Goal: Information Seeking & Learning: Compare options

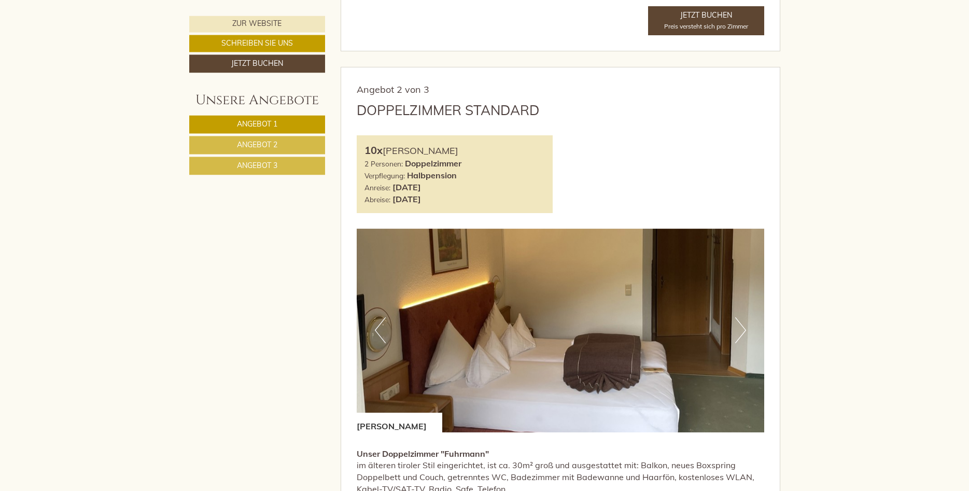
scroll to position [1216, 0]
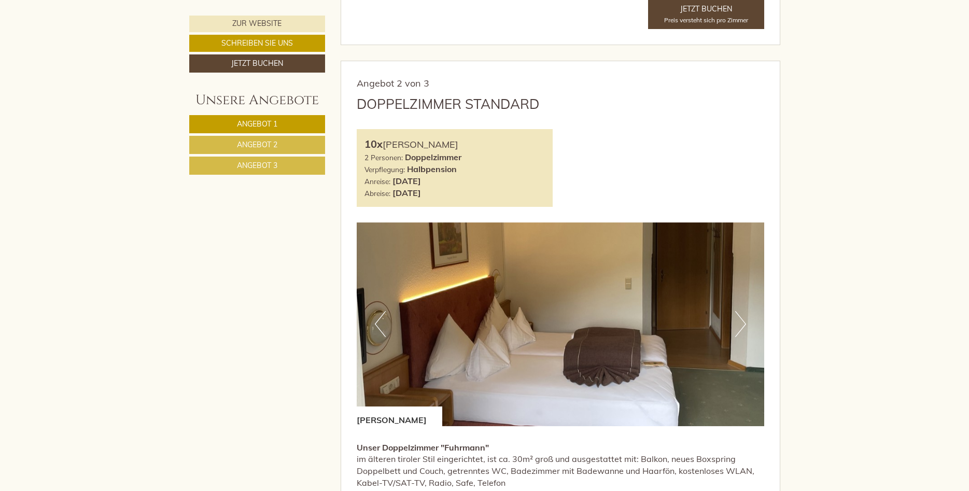
click at [258, 144] on span "Angebot 2" at bounding box center [257, 144] width 40 height 9
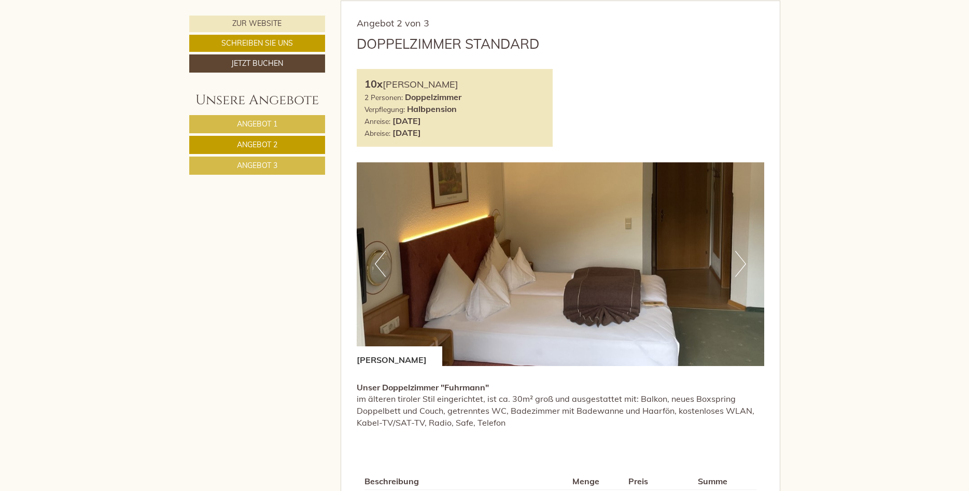
click at [259, 152] on link "Angebot 2" at bounding box center [257, 145] width 136 height 18
click at [257, 160] on link "Angebot 3" at bounding box center [257, 166] width 136 height 18
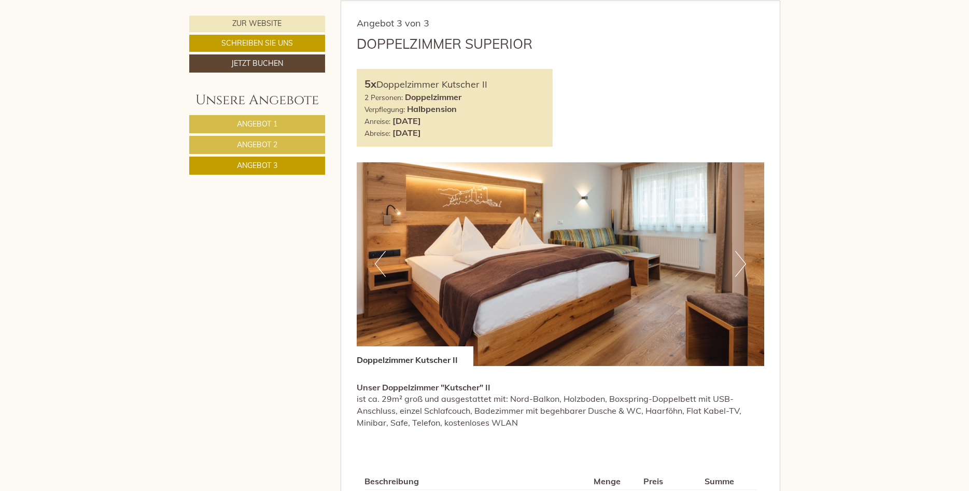
click at [265, 125] on span "Angebot 1" at bounding box center [257, 123] width 40 height 9
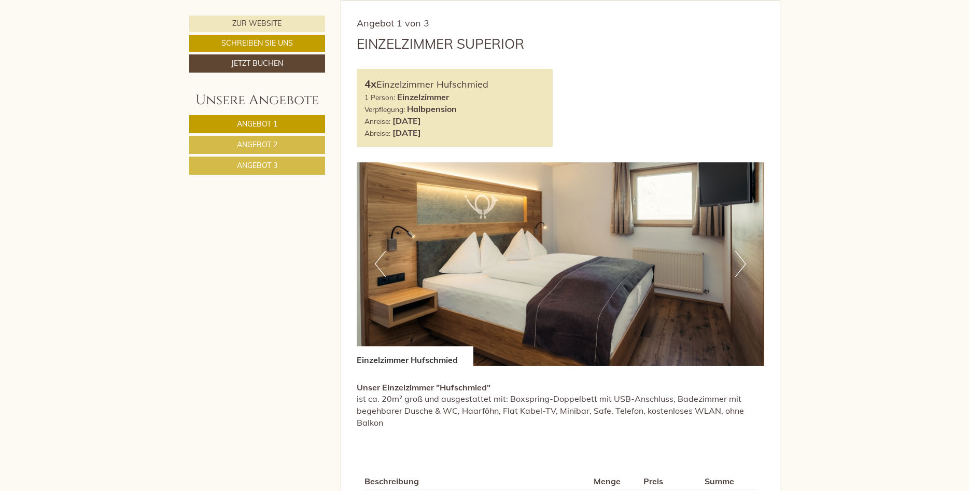
click at [258, 147] on span "Angebot 2" at bounding box center [257, 144] width 40 height 9
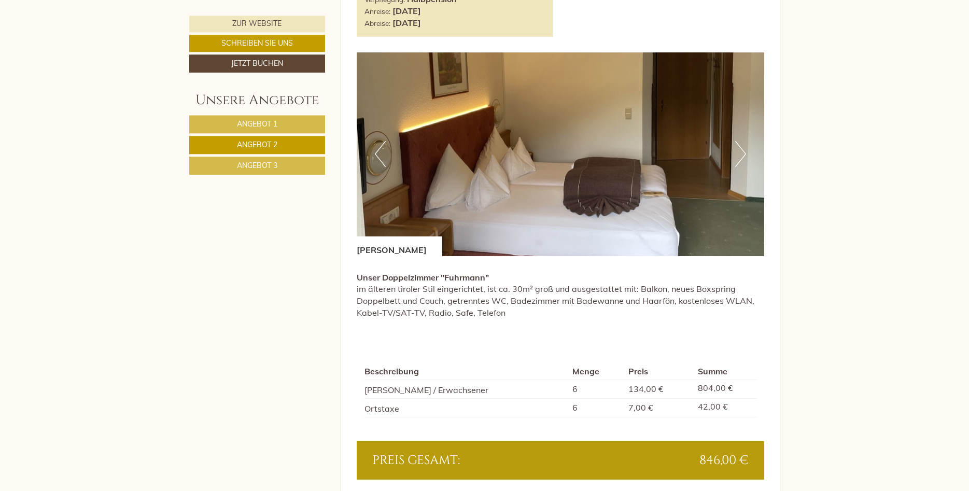
scroll to position [823, 0]
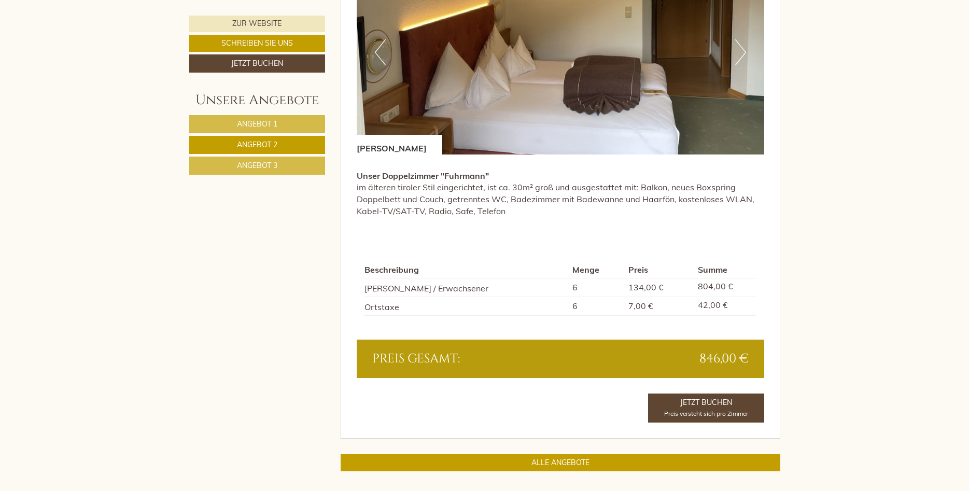
click at [291, 163] on link "Angebot 3" at bounding box center [257, 166] width 136 height 18
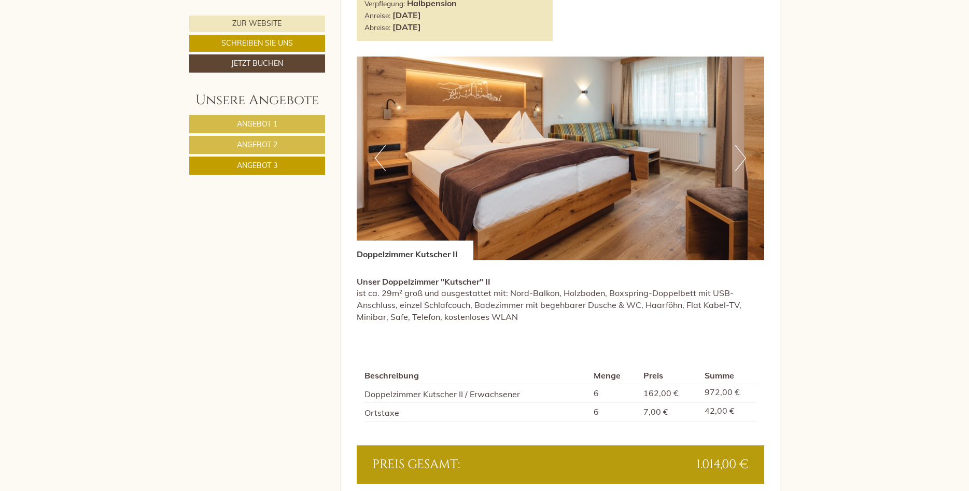
scroll to position [770, 0]
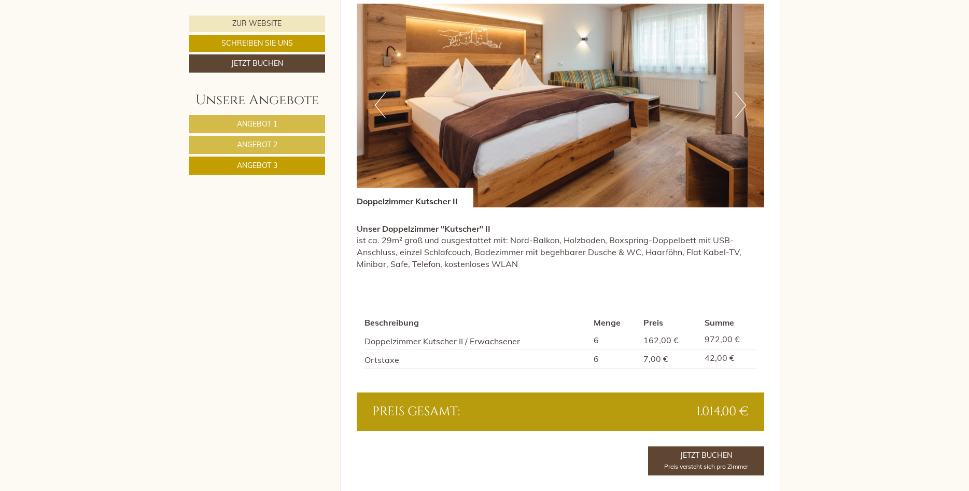
click at [277, 140] on link "Angebot 2" at bounding box center [257, 145] width 136 height 18
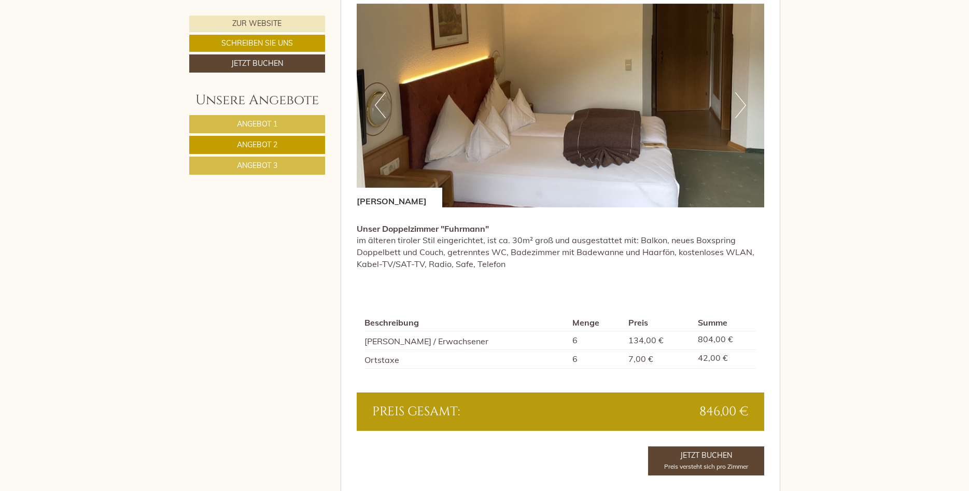
scroll to position [823, 0]
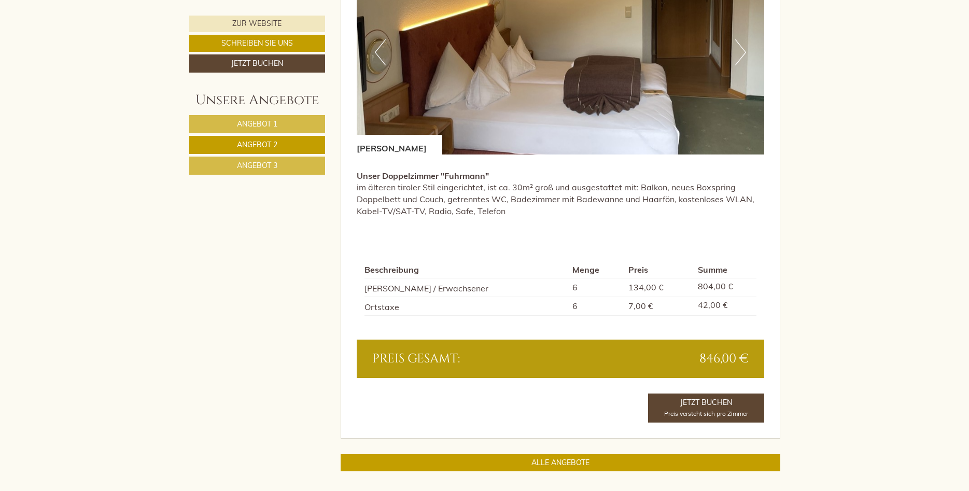
click at [243, 118] on link "Angebot 1" at bounding box center [257, 124] width 136 height 18
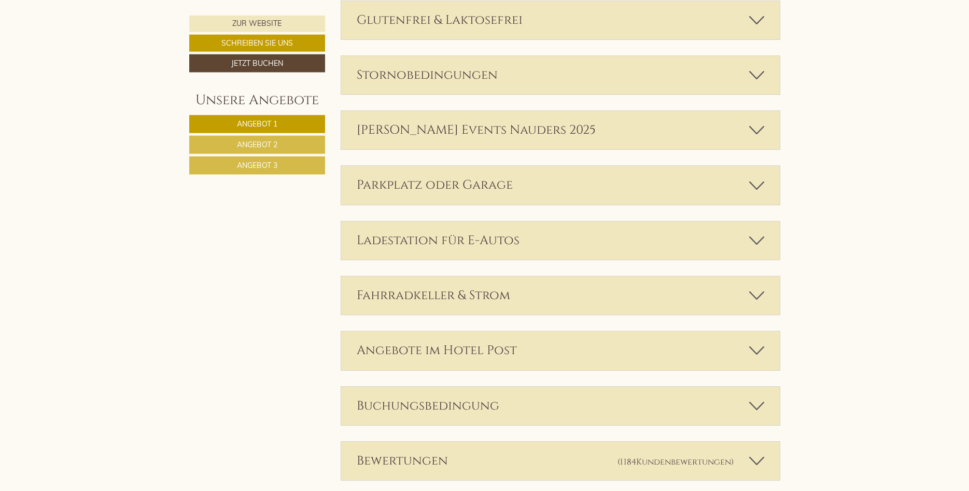
scroll to position [1616, 0]
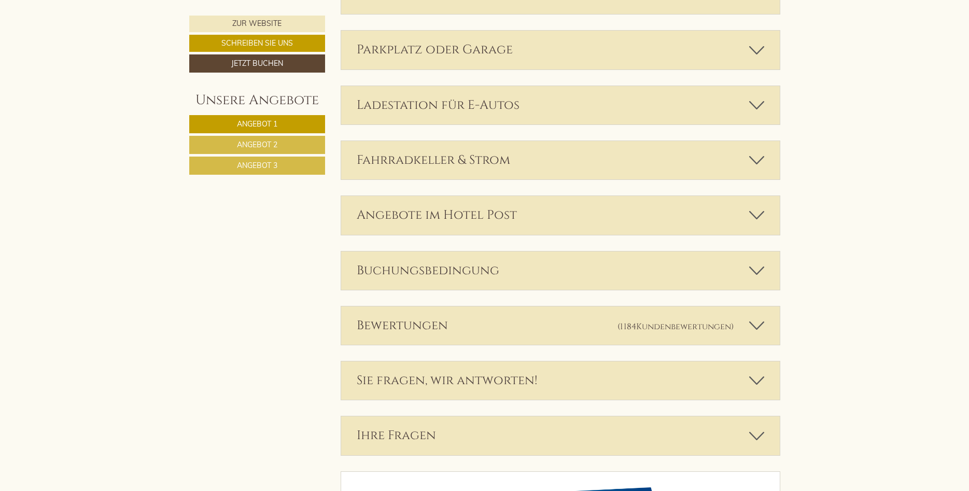
click at [584, 324] on div "Bewertungen (1184 Kundenbewertungen )" at bounding box center [560, 325] width 439 height 38
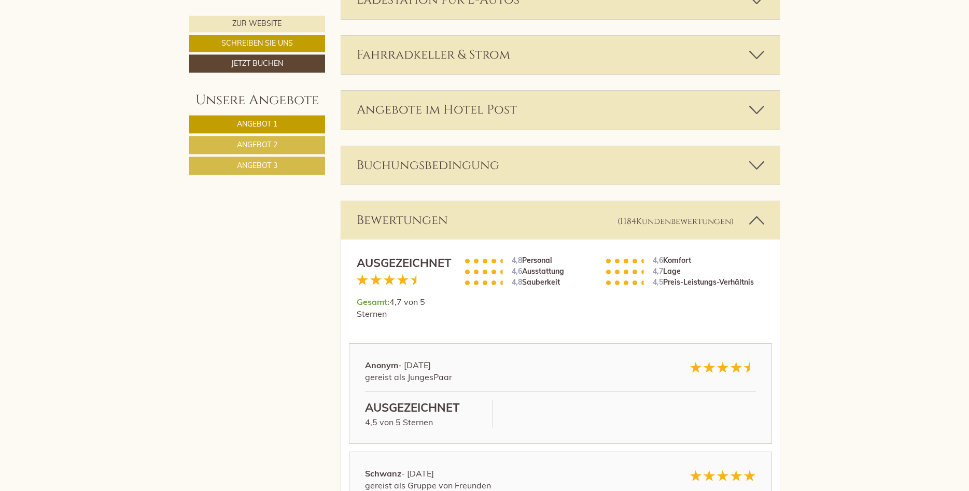
scroll to position [1775, 0]
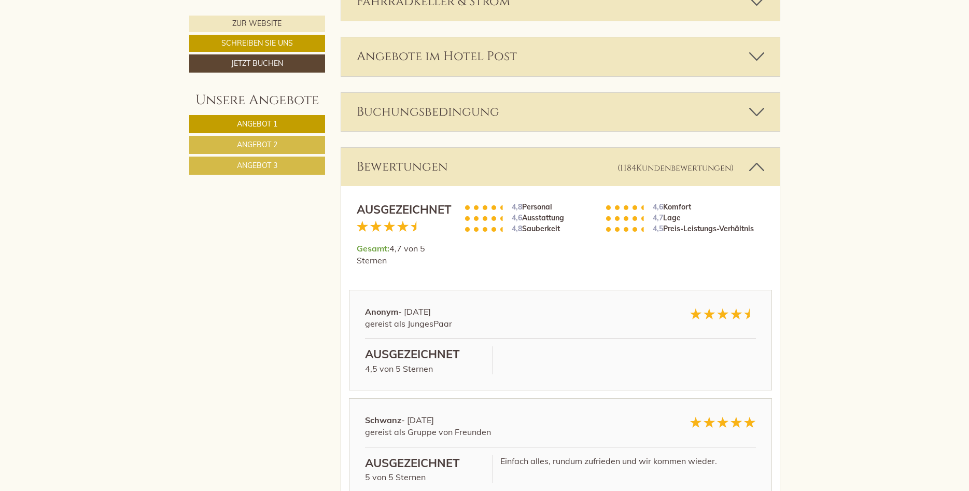
click at [569, 166] on div "Bewertungen (1184 Kundenbewertungen )" at bounding box center [560, 167] width 439 height 38
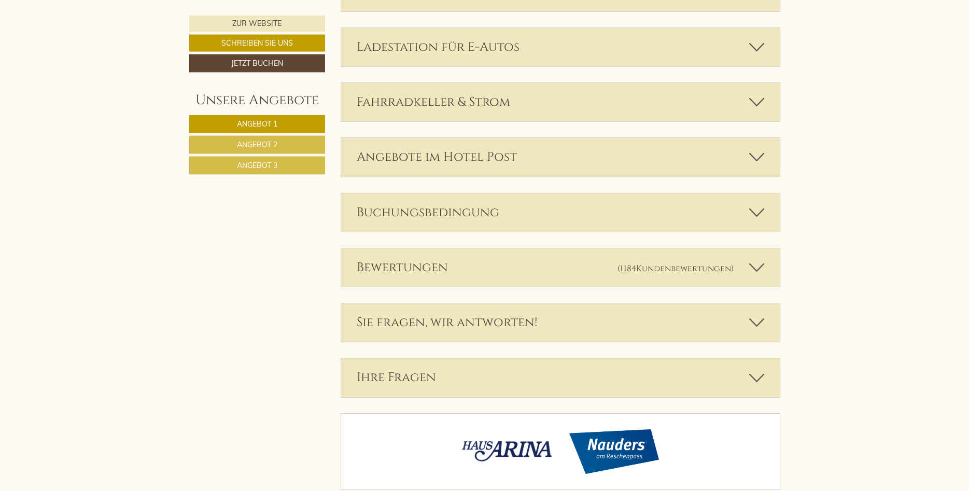
scroll to position [1701, 0]
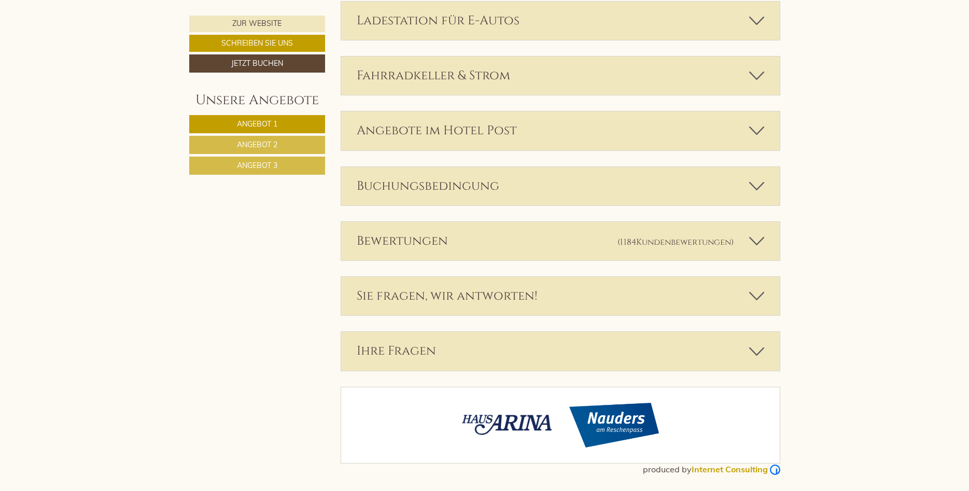
click at [523, 249] on div "Bewertungen (1184 Kundenbewertungen )" at bounding box center [560, 241] width 439 height 38
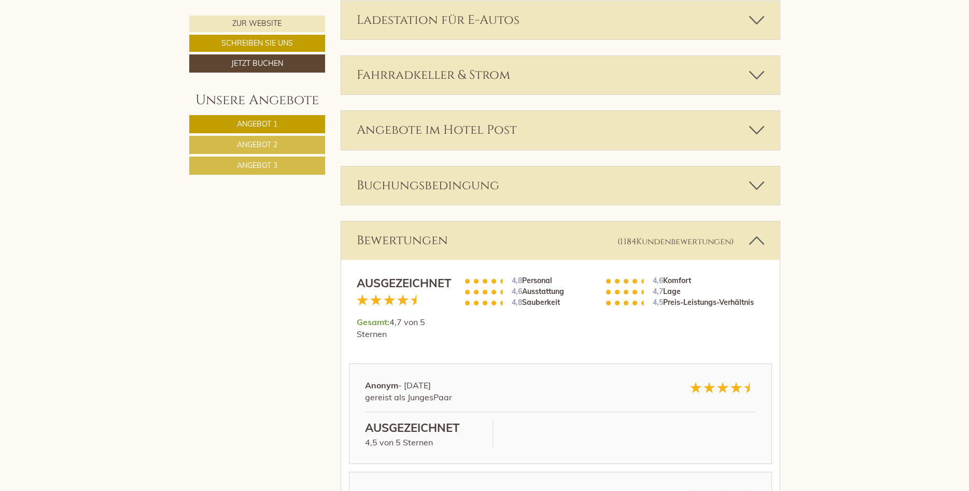
click at [523, 249] on div "Bewertungen (1184 Kundenbewertungen )" at bounding box center [560, 240] width 439 height 38
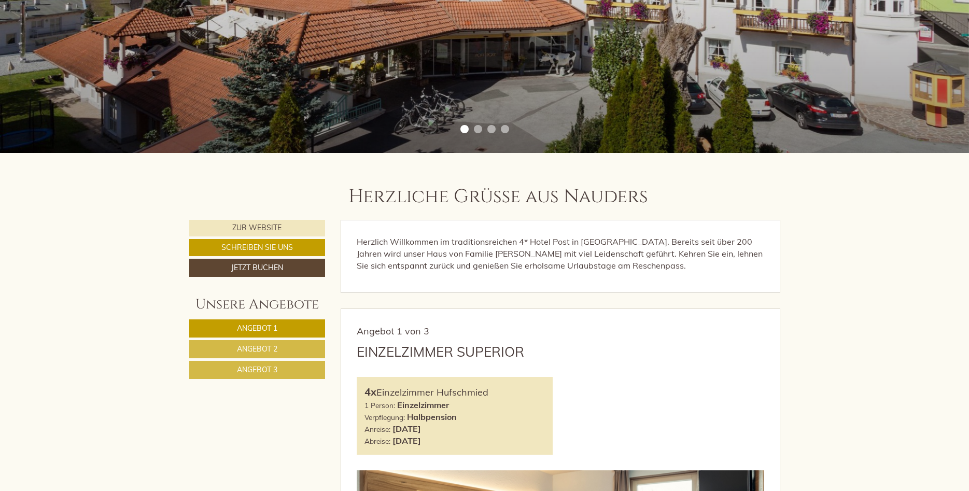
scroll to position [167, 0]
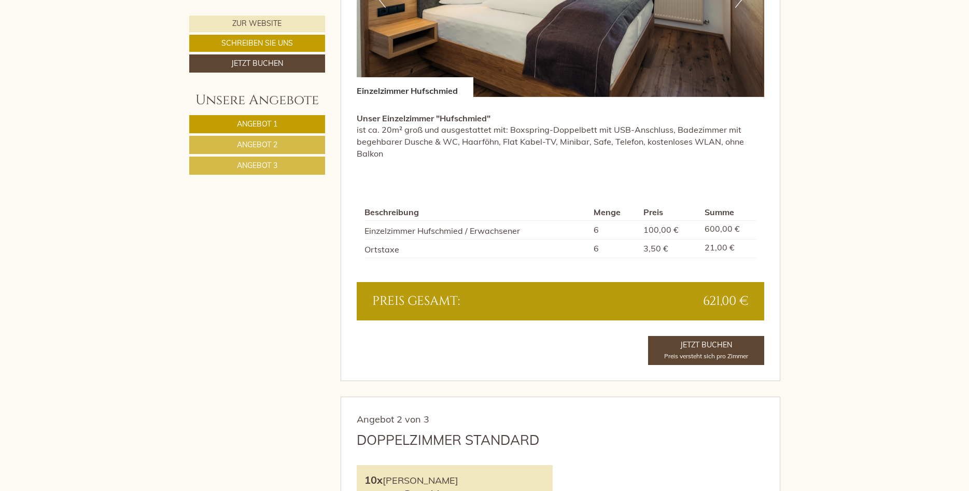
scroll to position [952, 0]
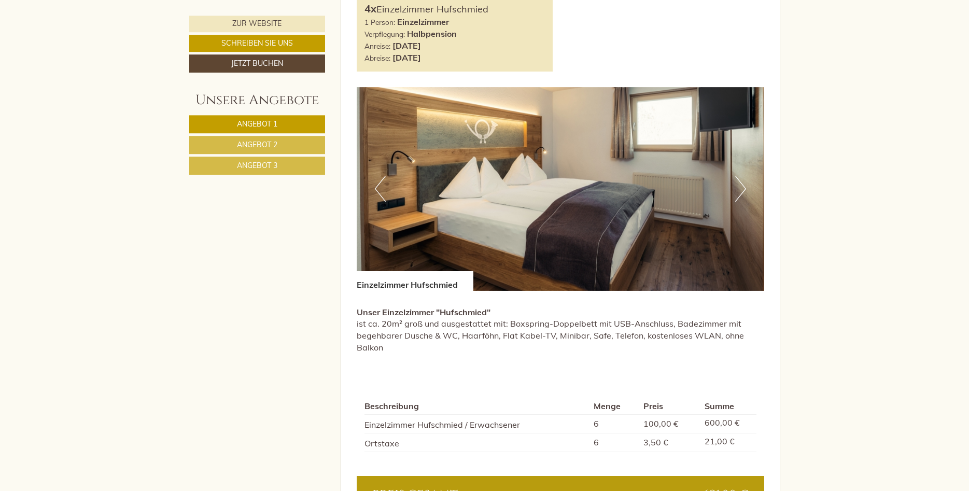
scroll to position [688, 0]
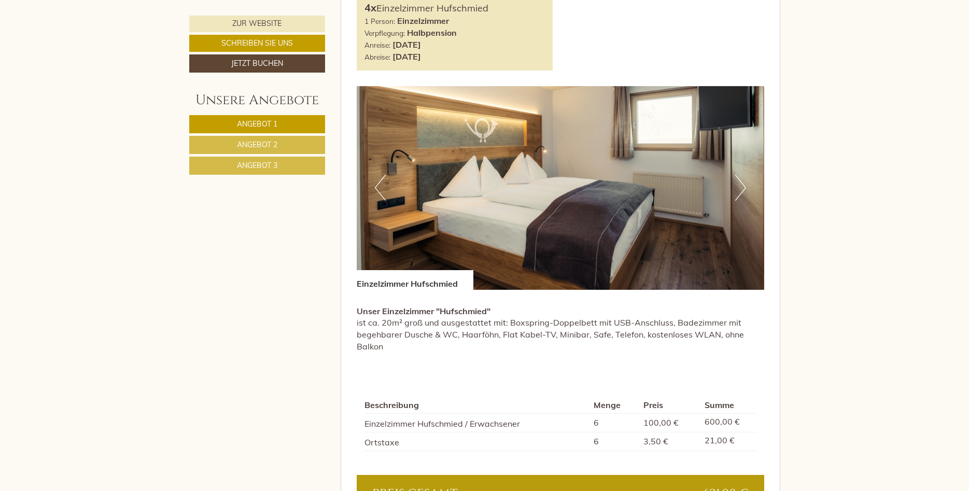
click at [283, 143] on link "Angebot 2" at bounding box center [257, 145] width 136 height 18
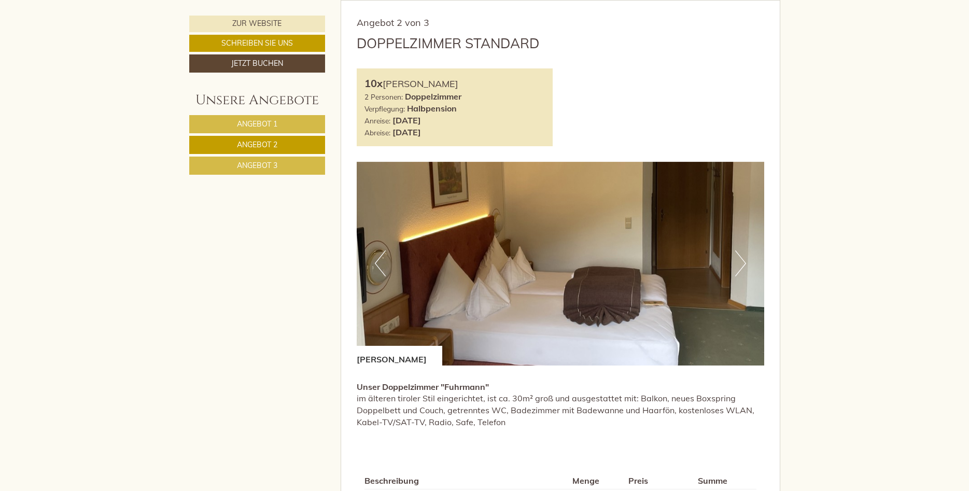
scroll to position [876, 0]
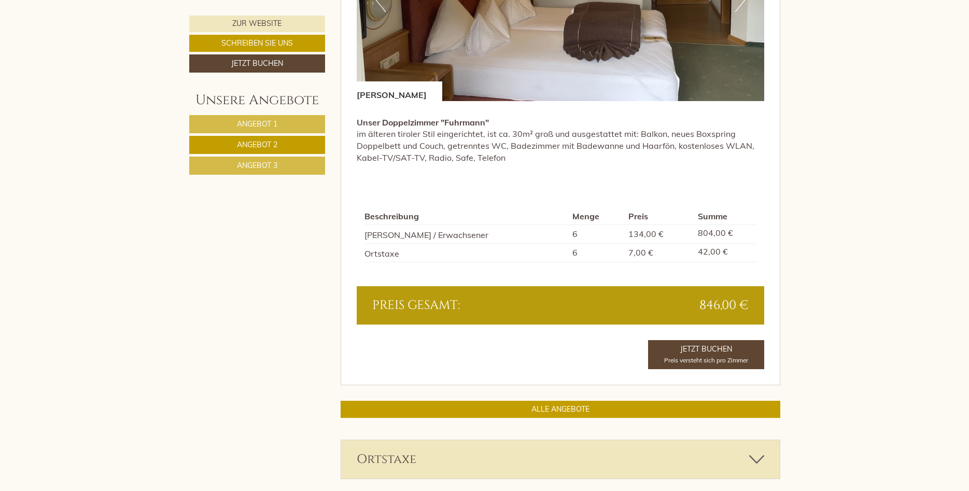
click at [247, 169] on span "Angebot 3" at bounding box center [257, 165] width 40 height 9
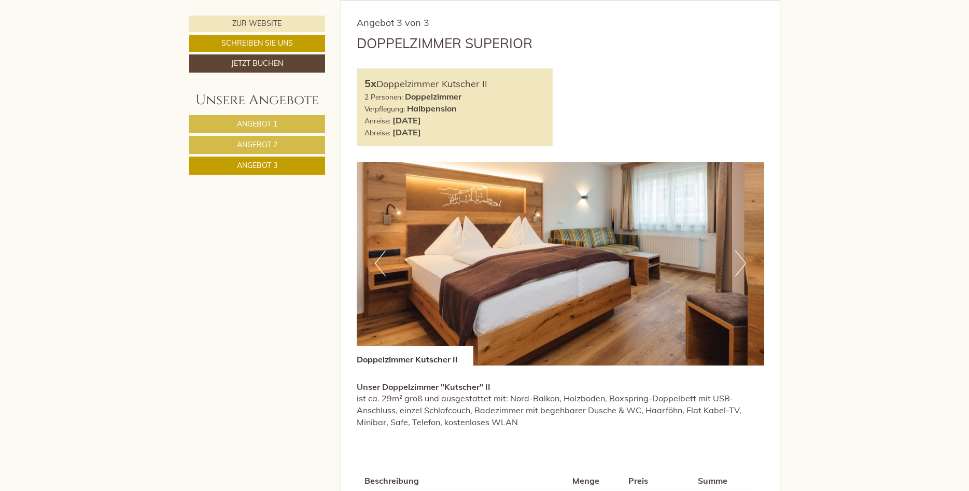
click at [262, 146] on span "Angebot 2" at bounding box center [257, 144] width 40 height 9
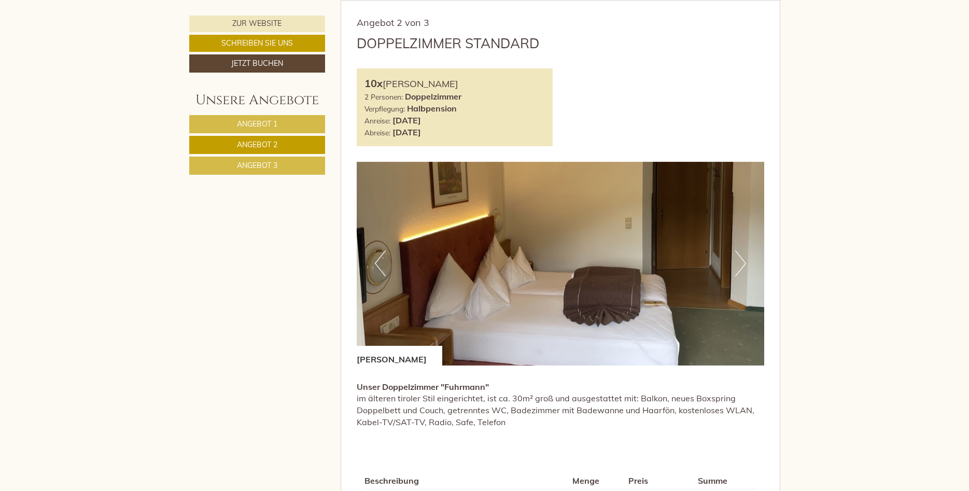
click at [259, 133] on link "Angebot 1" at bounding box center [257, 124] width 136 height 18
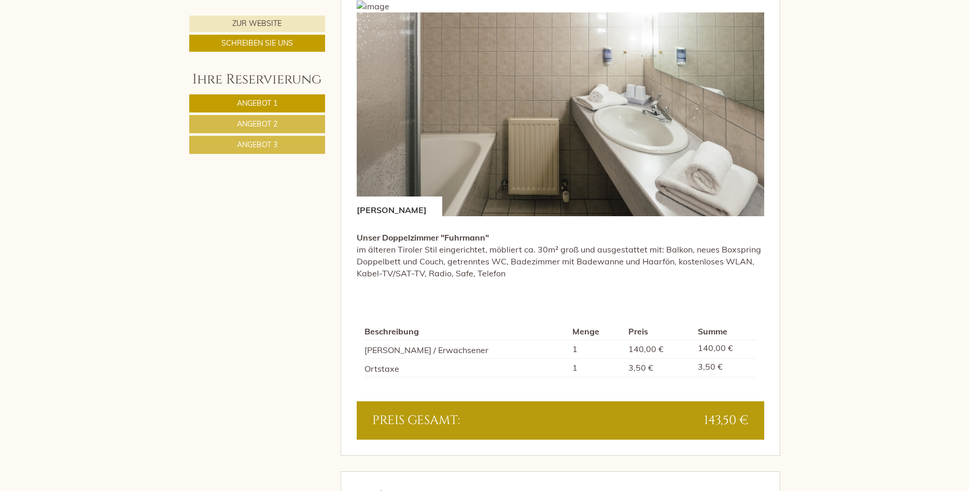
scroll to position [846, 0]
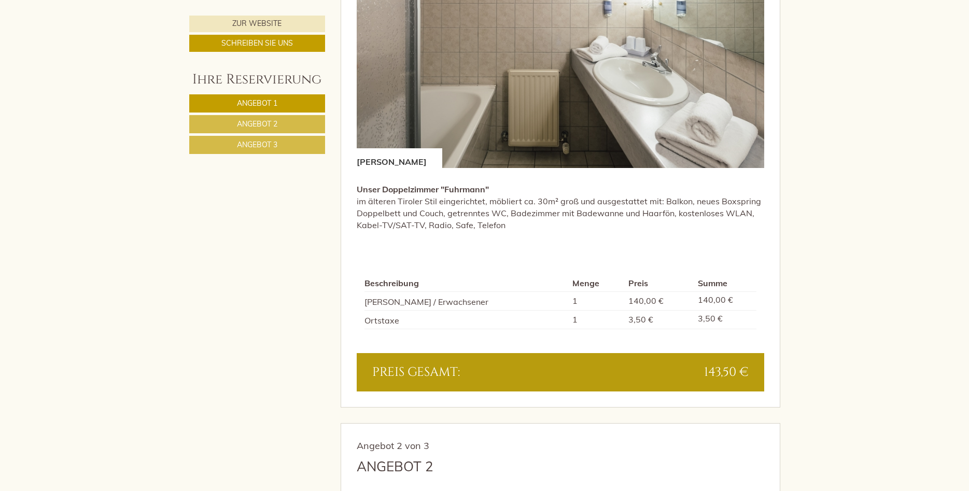
click at [265, 124] on span "Angebot 2" at bounding box center [257, 123] width 40 height 9
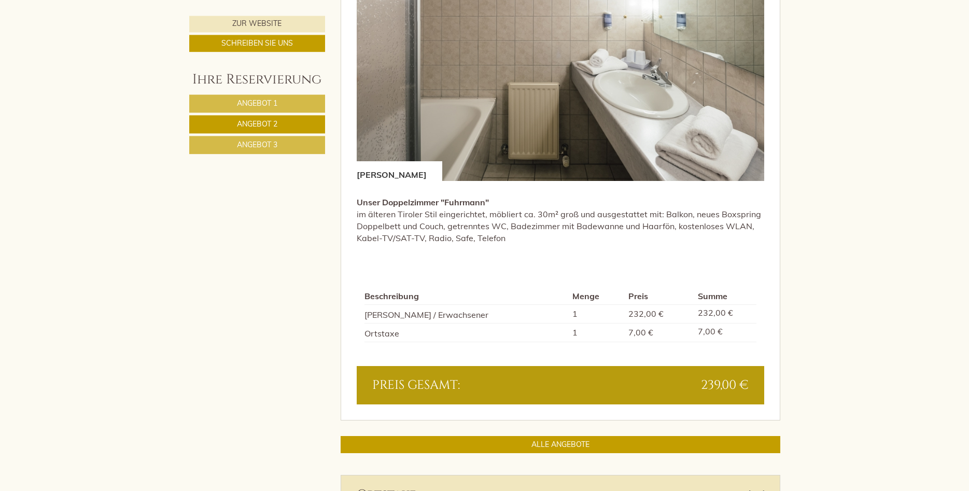
scroll to position [876, 0]
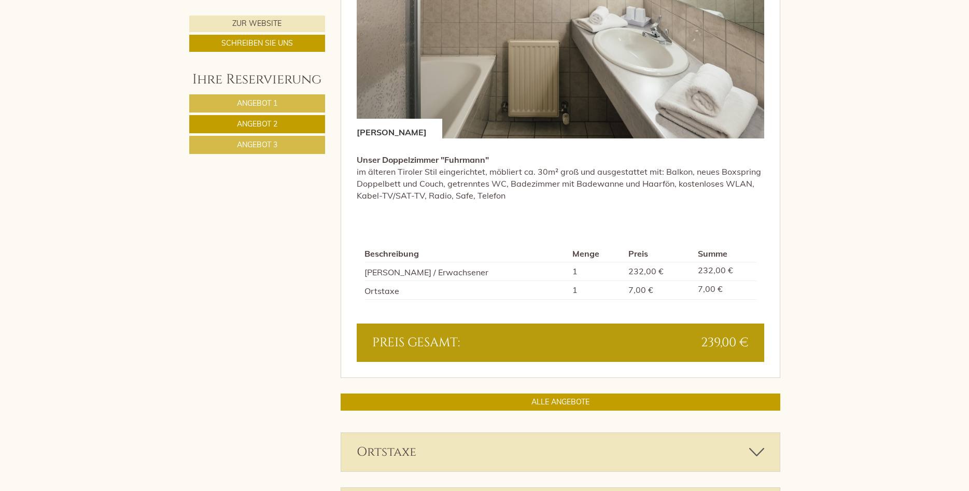
click at [314, 107] on link "Angebot 1" at bounding box center [257, 103] width 136 height 18
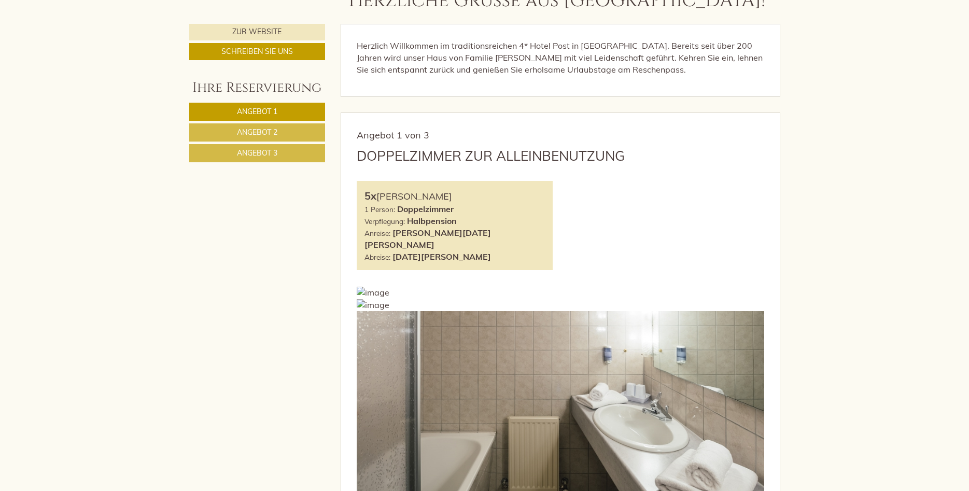
scroll to position [453, 0]
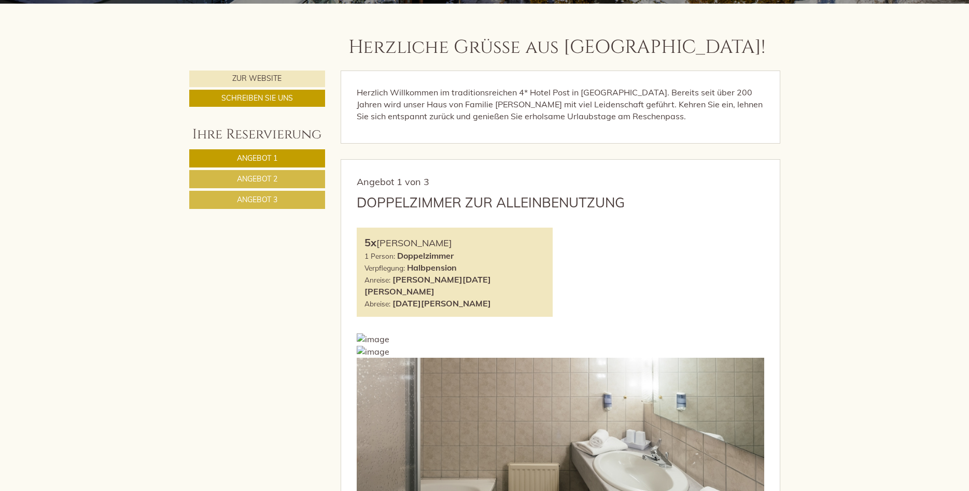
click at [277, 205] on link "Angebot 3" at bounding box center [257, 200] width 136 height 18
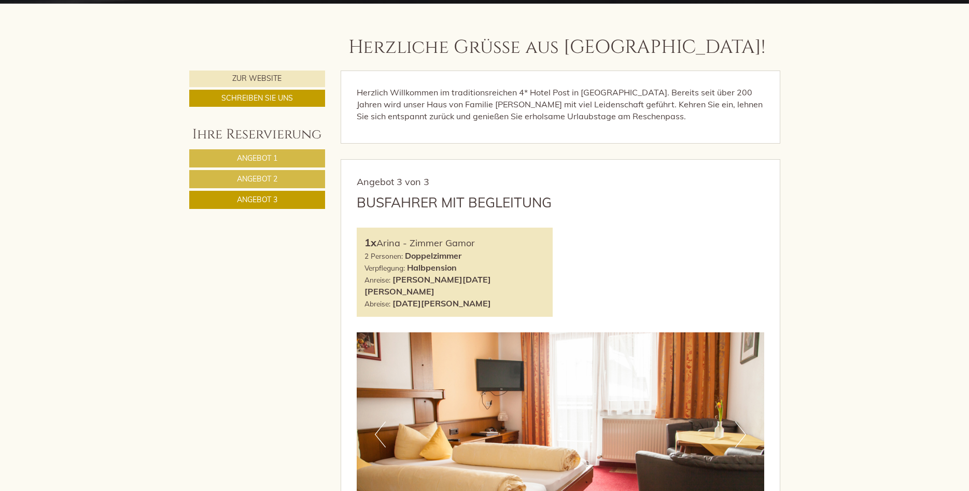
click at [327, 183] on div "Zur Website Schreiben Sie uns Ihre Reservierung Angebot 1 Angebot 2 Angebot 3" at bounding box center [257, 146] width 152 height 150
click at [318, 181] on link "Angebot 2" at bounding box center [257, 179] width 136 height 18
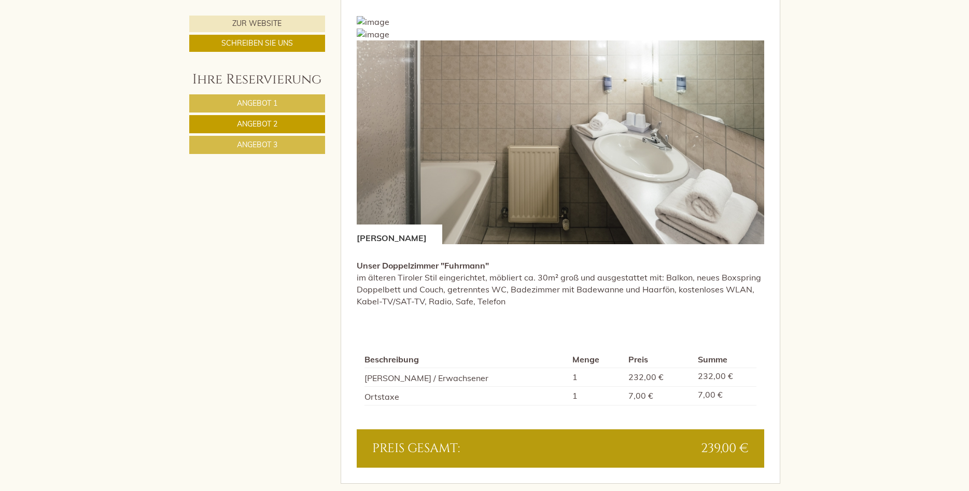
scroll to position [876, 0]
